Goal: Find specific page/section: Find specific page/section

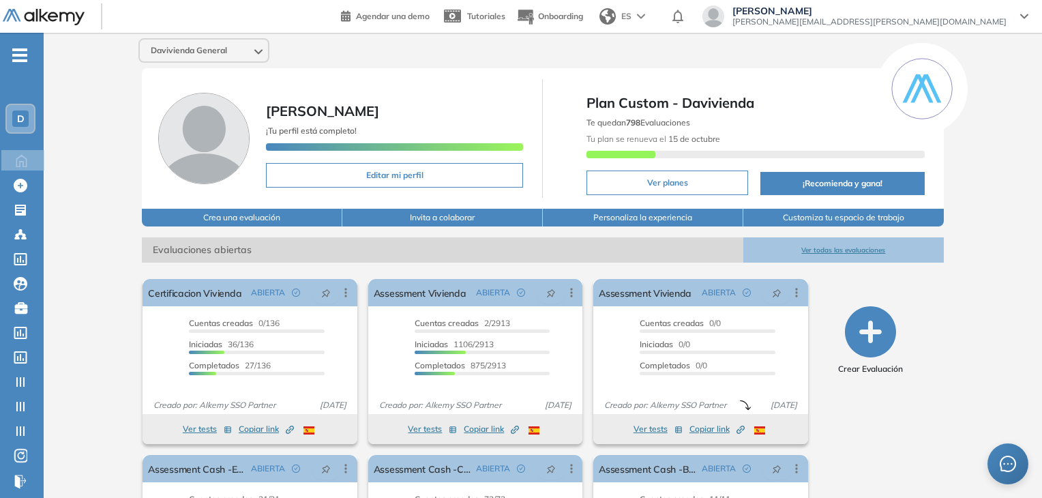
click at [22, 117] on span "D" at bounding box center [20, 118] width 7 height 11
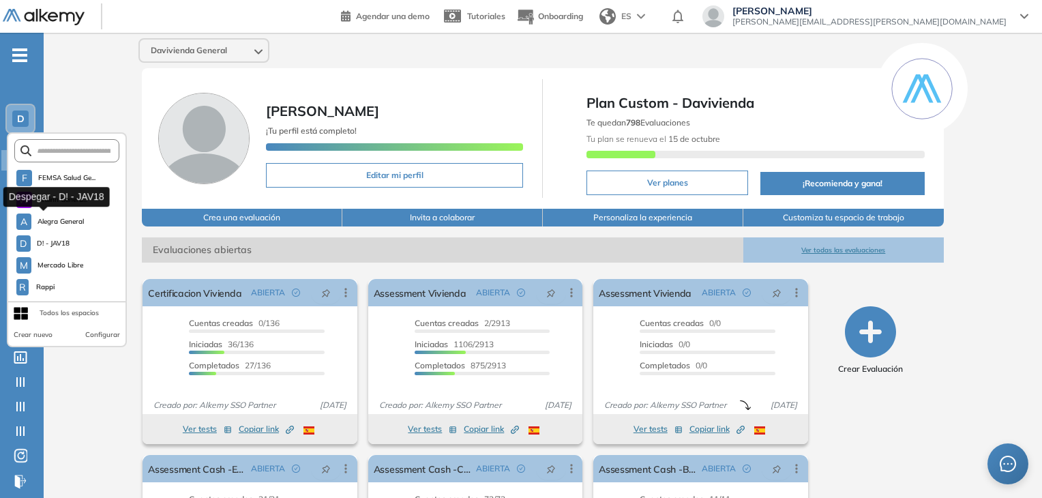
scroll to position [370, 0]
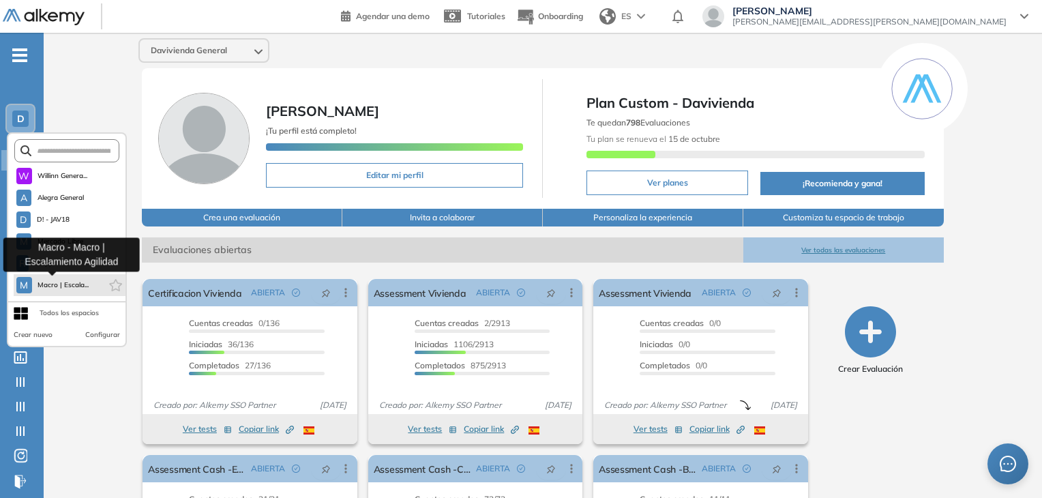
click at [69, 286] on span "Macro | Escala..." at bounding box center [63, 284] width 52 height 11
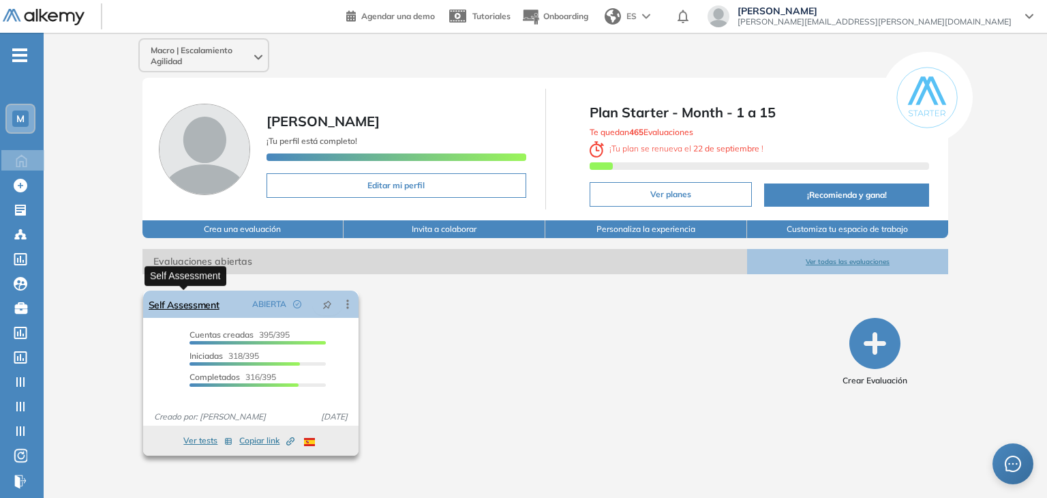
click at [175, 298] on link "Self Assessment" at bounding box center [184, 303] width 71 height 27
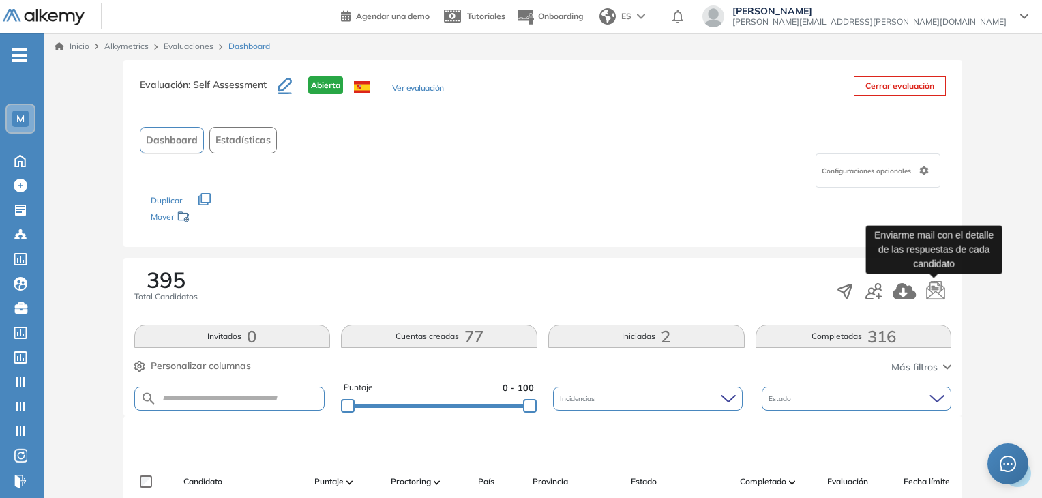
click at [939, 283] on icon "button" at bounding box center [935, 288] width 18 height 19
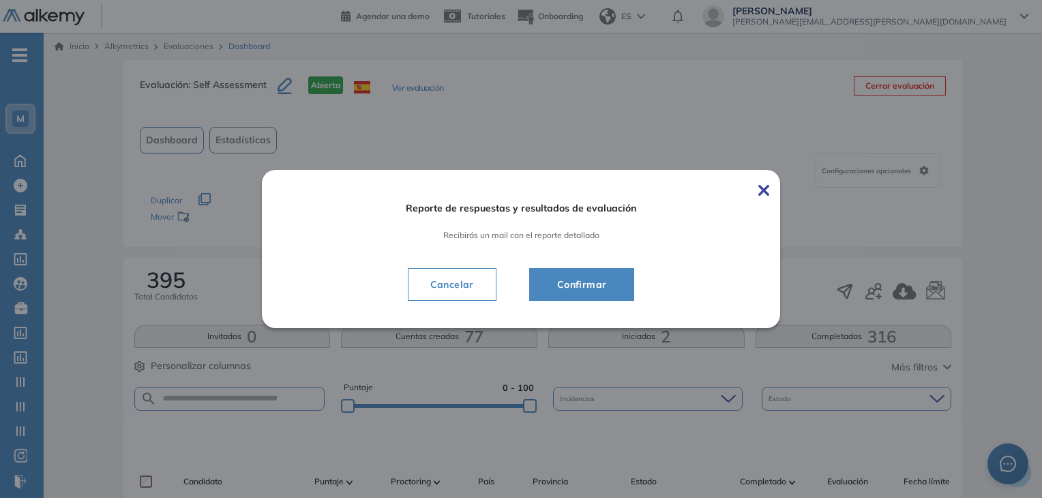
click at [625, 284] on button "Confirmar" at bounding box center [582, 284] width 106 height 33
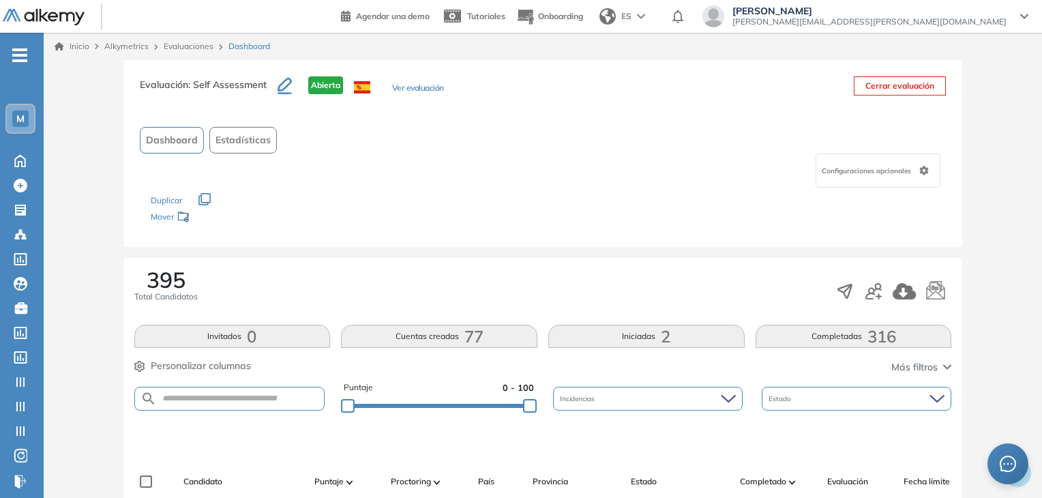
click at [654, 282] on div "395 Total Candidatos" at bounding box center [542, 291] width 817 height 45
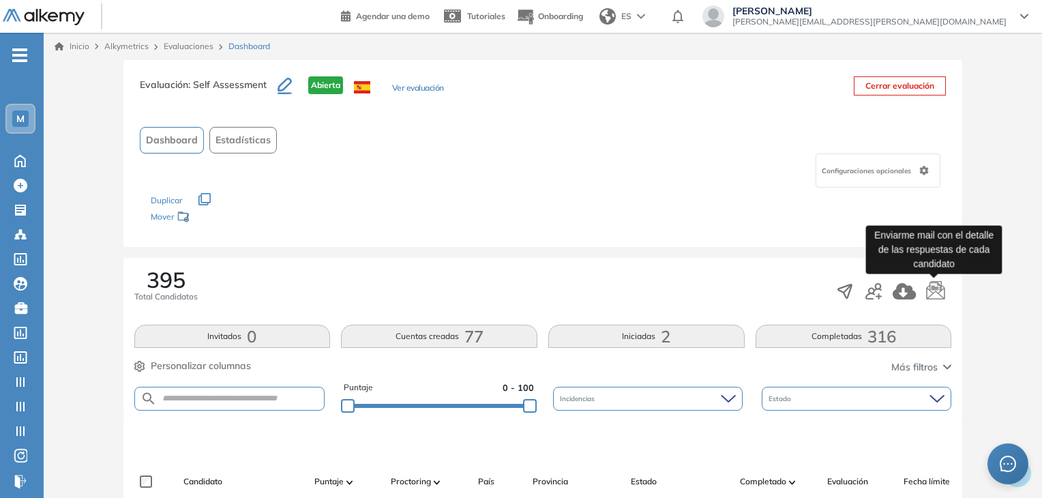
click at [937, 293] on icon "button" at bounding box center [935, 291] width 20 height 20
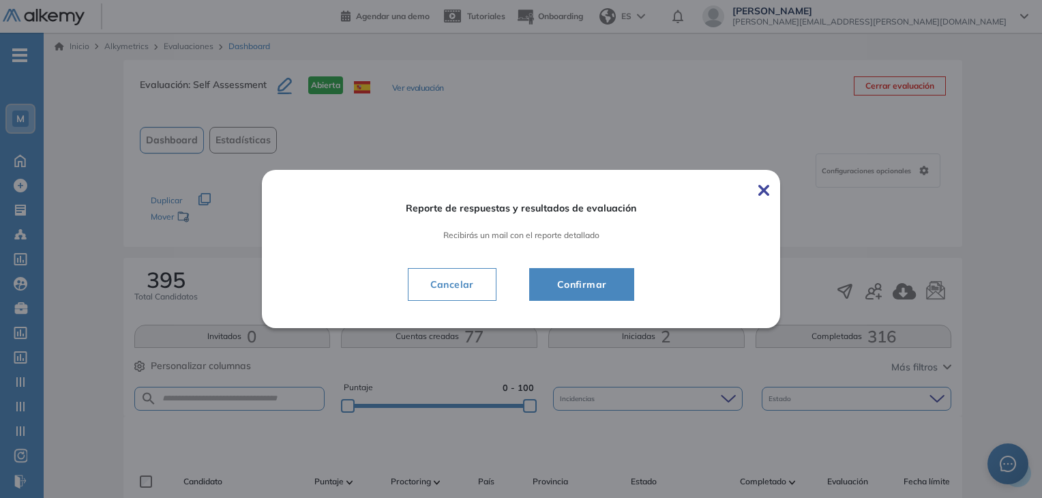
click at [566, 276] on span "Confirmar" at bounding box center [582, 284] width 72 height 16
